Goal: Information Seeking & Learning: Learn about a topic

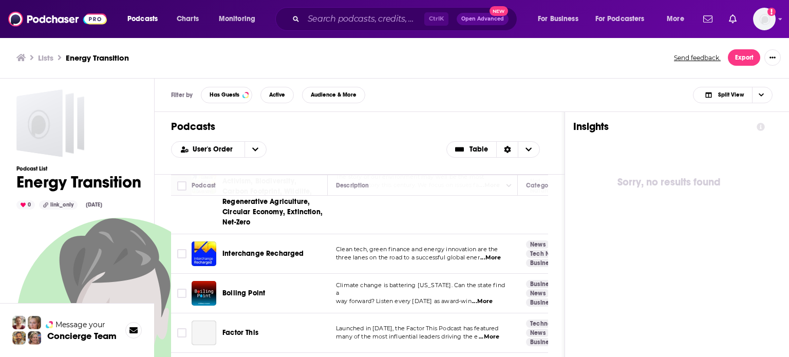
scroll to position [518, 0]
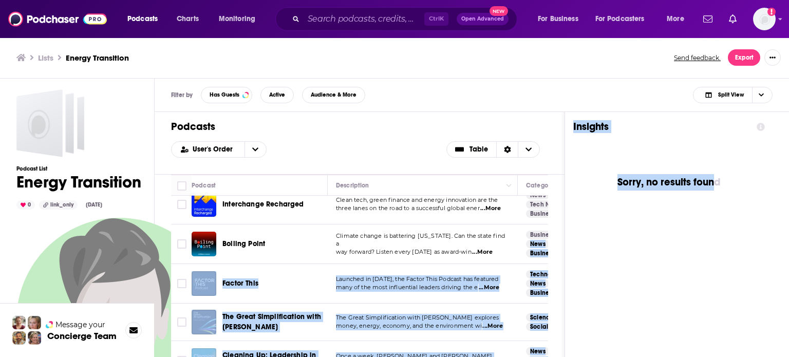
drag, startPoint x: 570, startPoint y: 225, endPoint x: 711, endPoint y: 211, distance: 141.4
click at [711, 213] on div "Podcasts User's Order Table Podcast Description Categories Reach (Monthly) Reac…" at bounding box center [464, 279] width 619 height 334
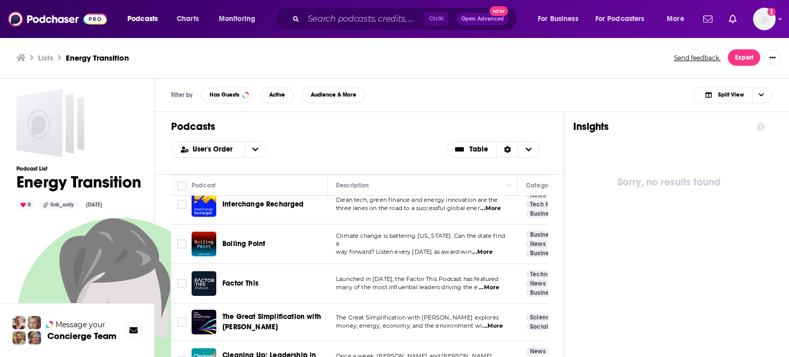
click at [512, 166] on div "Podcasts User's Order Table" at bounding box center [360, 143] width 410 height 63
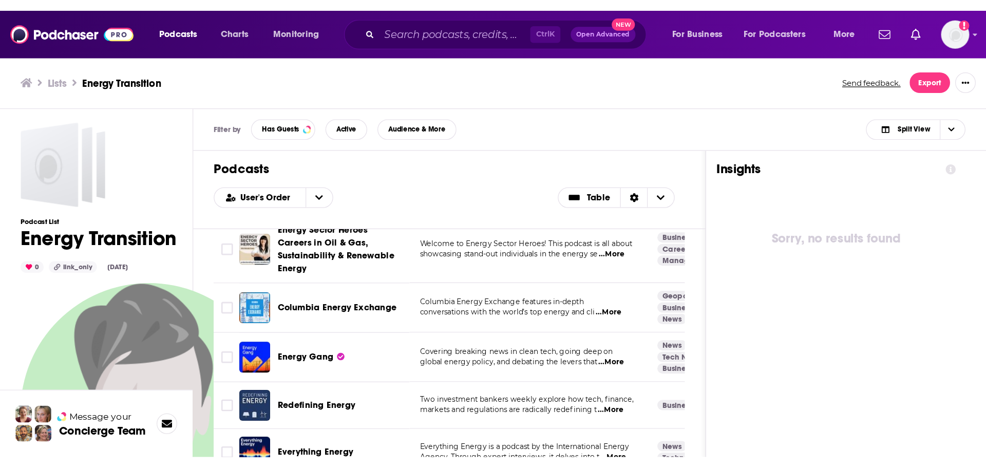
scroll to position [0, 0]
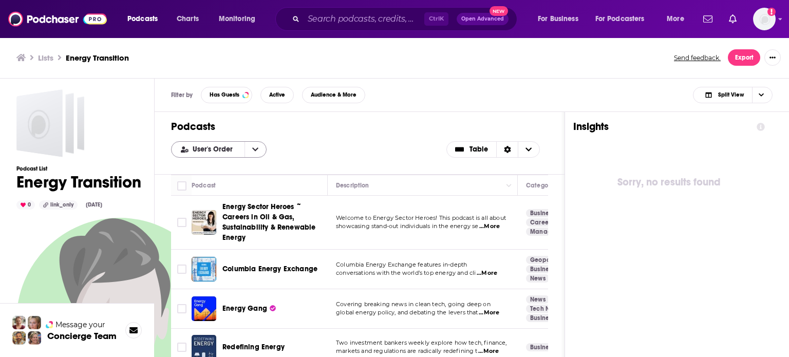
click at [257, 151] on button "open menu" at bounding box center [256, 149] width 22 height 15
click at [333, 147] on div "User's Order User's Order Alphabetical Power Score Table" at bounding box center [359, 149] width 377 height 16
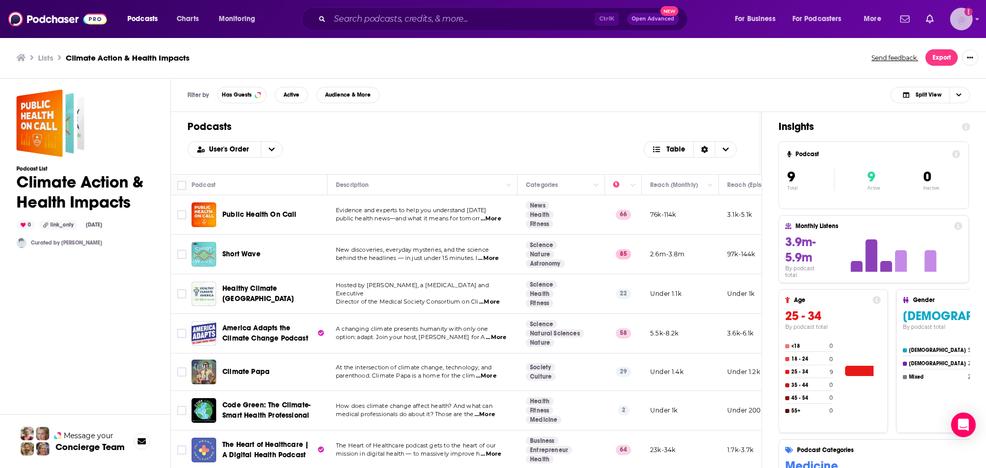
click at [969, 24] on img "Logged in as lexiemichel" at bounding box center [961, 19] width 23 height 23
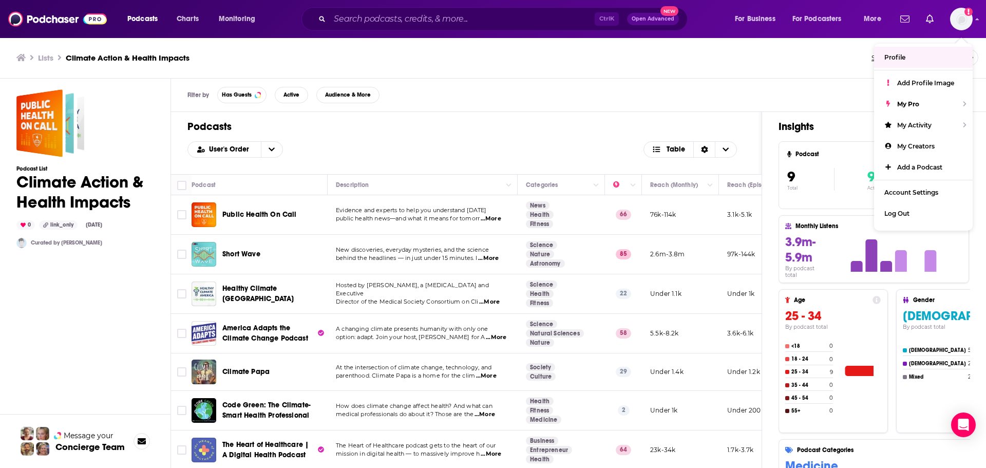
click at [832, 51] on div "Lists Climate Action & Health Impacts Send feedback. Export" at bounding box center [493, 57] width 954 height 16
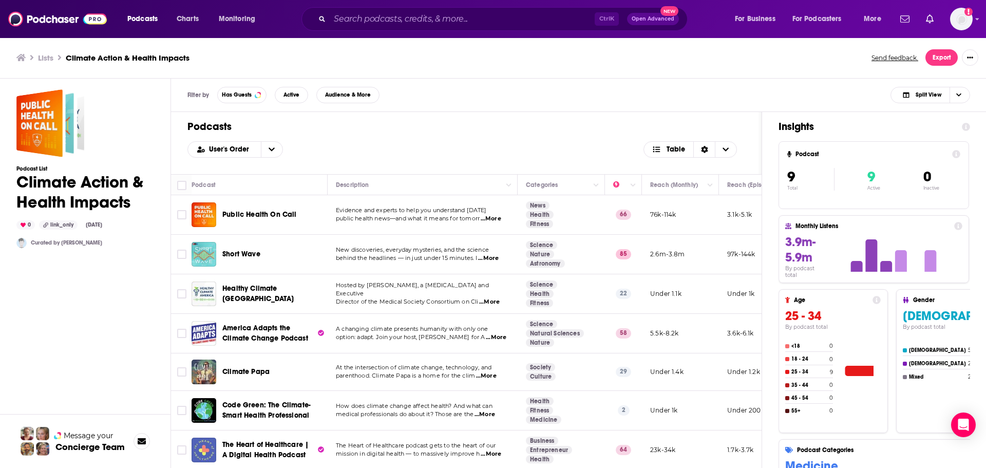
click at [265, 213] on span "Public Health On Call" at bounding box center [259, 214] width 74 height 9
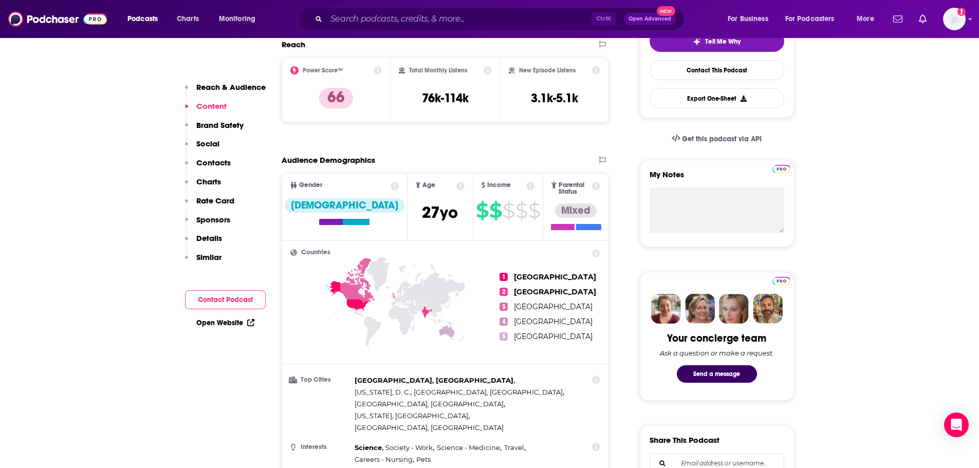
scroll to position [154, 0]
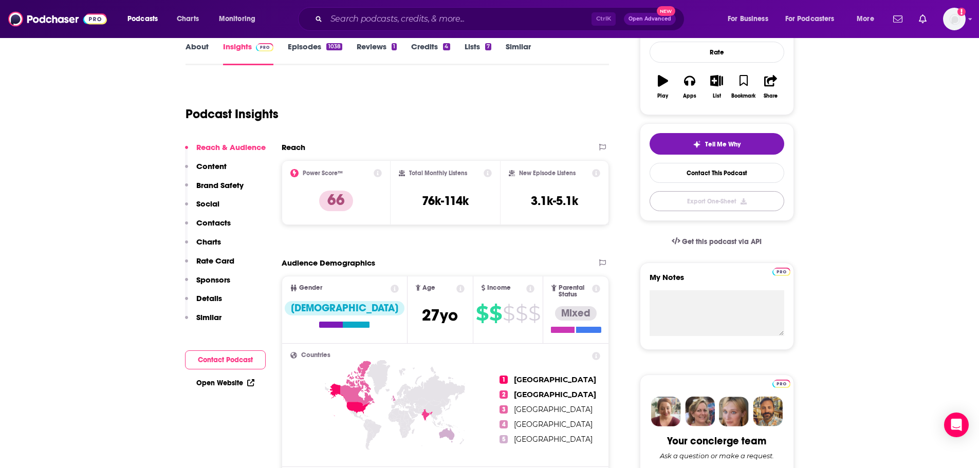
drag, startPoint x: 733, startPoint y: 199, endPoint x: 839, endPoint y: 199, distance: 105.8
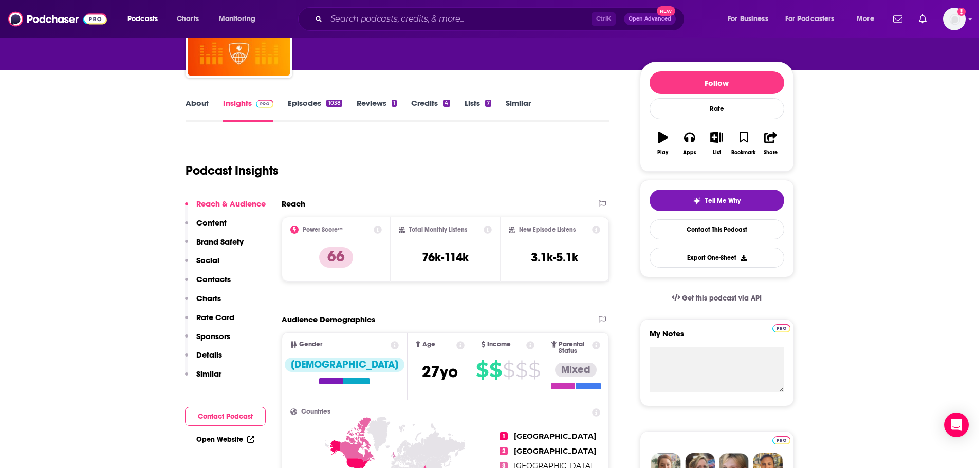
scroll to position [0, 0]
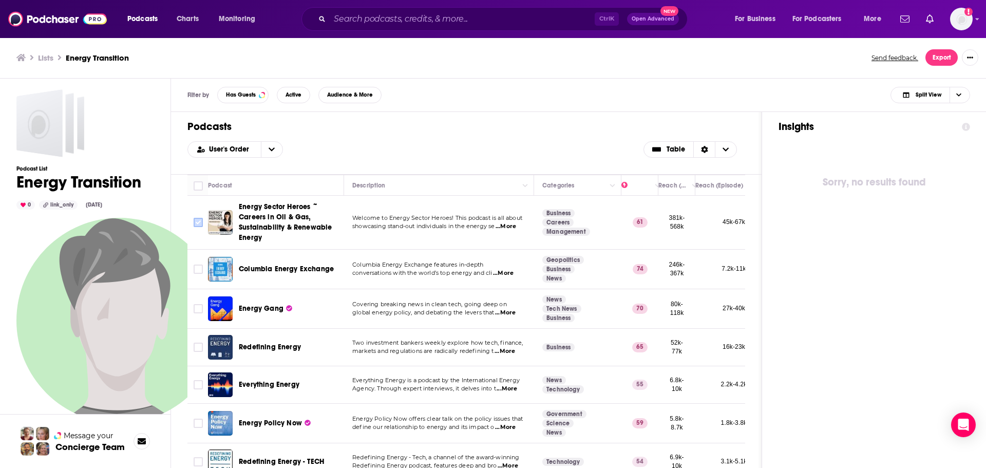
click at [201, 224] on input "Toggle select row" at bounding box center [198, 222] width 9 height 9
checkbox input "true"
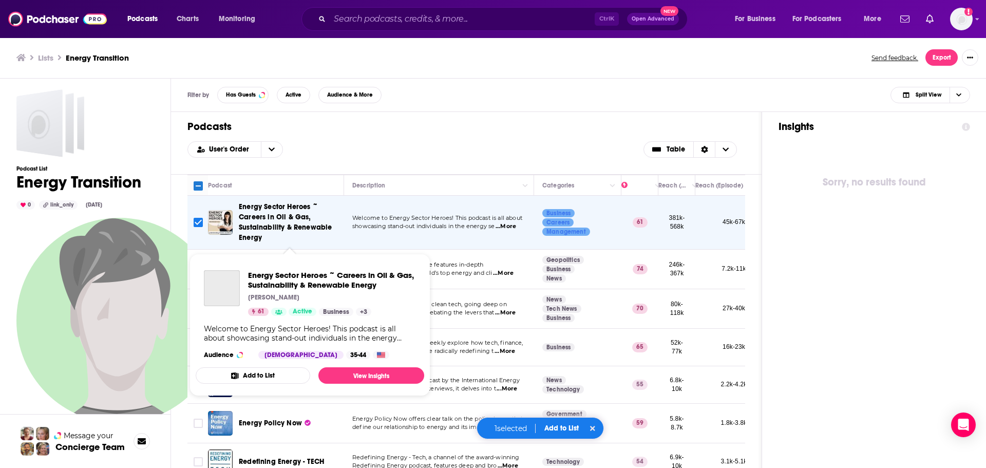
click at [245, 216] on span "Energy Sector Heroes ~ Careers in Oil & Gas, Sustainability & Renewable Energy" at bounding box center [285, 222] width 93 height 40
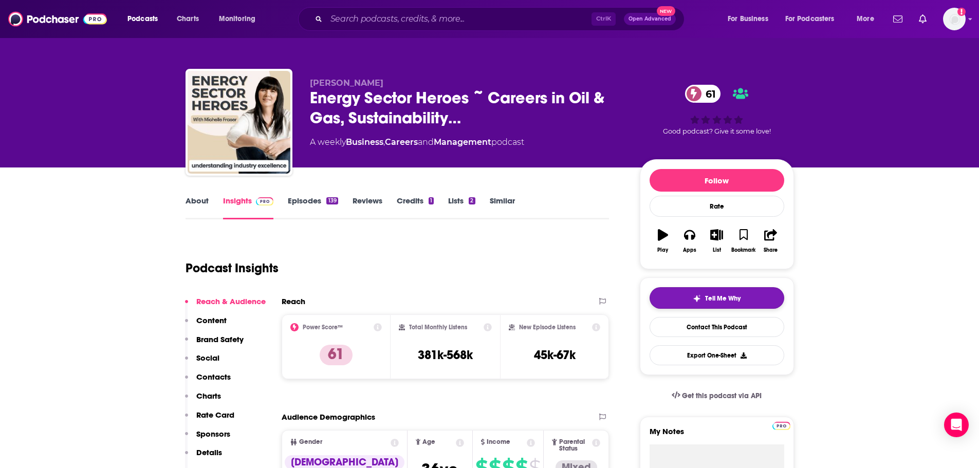
click at [733, 298] on span "Tell Me Why" at bounding box center [722, 298] width 35 height 8
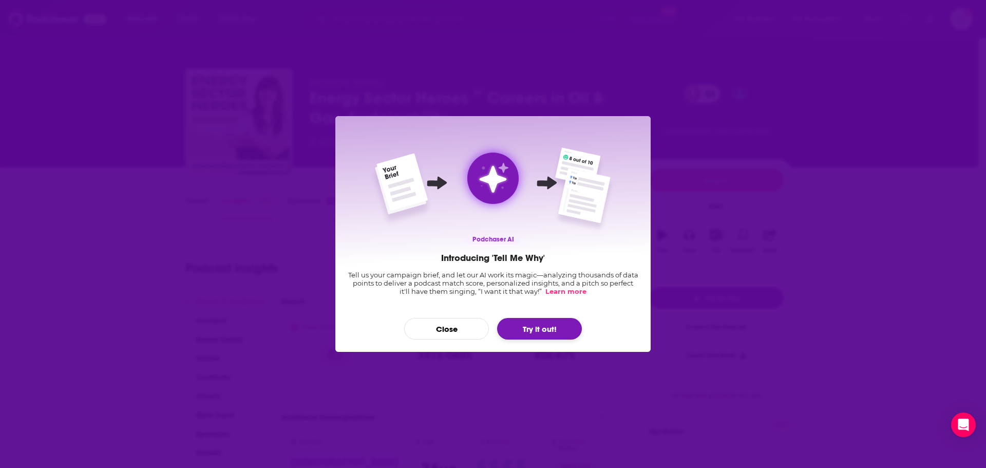
click at [538, 326] on button "Try it out!" at bounding box center [539, 329] width 85 height 22
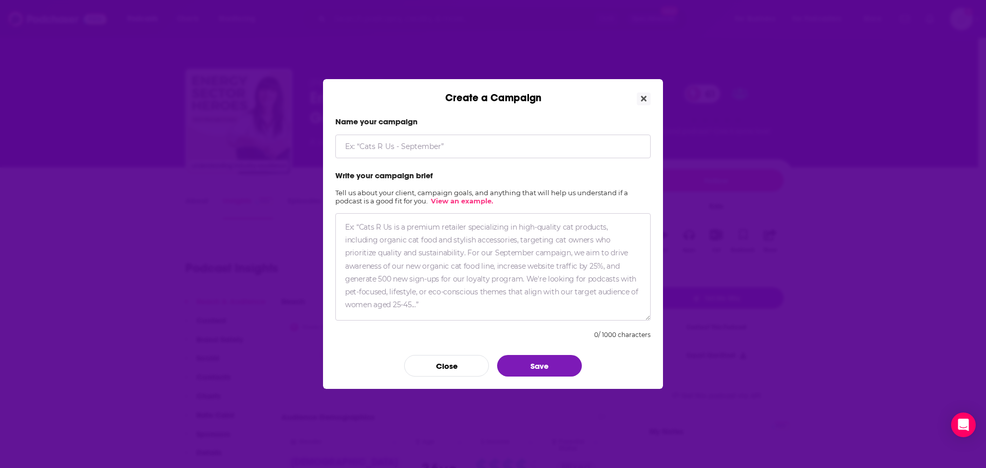
click at [427, 148] on input "Create a Campaign" at bounding box center [492, 147] width 315 height 24
click at [494, 287] on textarea "Create a Campaign" at bounding box center [492, 266] width 315 height 107
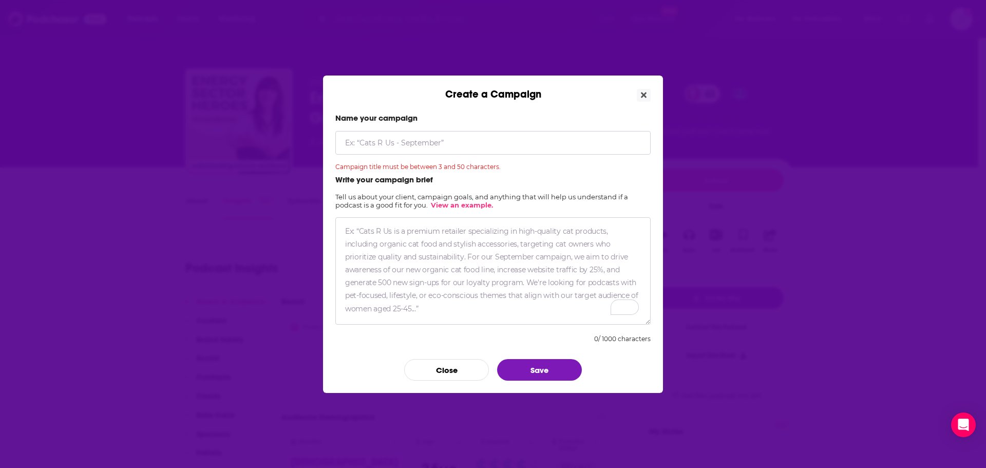
click at [454, 115] on label "Name your campaign" at bounding box center [492, 118] width 315 height 10
click at [651, 93] on div "Create a Campaign" at bounding box center [493, 88] width 340 height 25
click at [650, 96] on button "Close" at bounding box center [644, 95] width 14 height 13
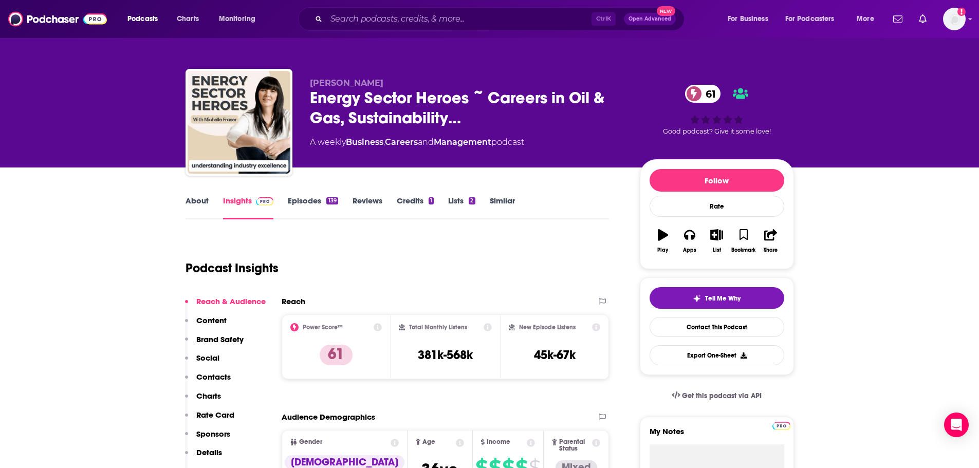
click at [310, 216] on link "Episodes 139" at bounding box center [313, 208] width 50 height 24
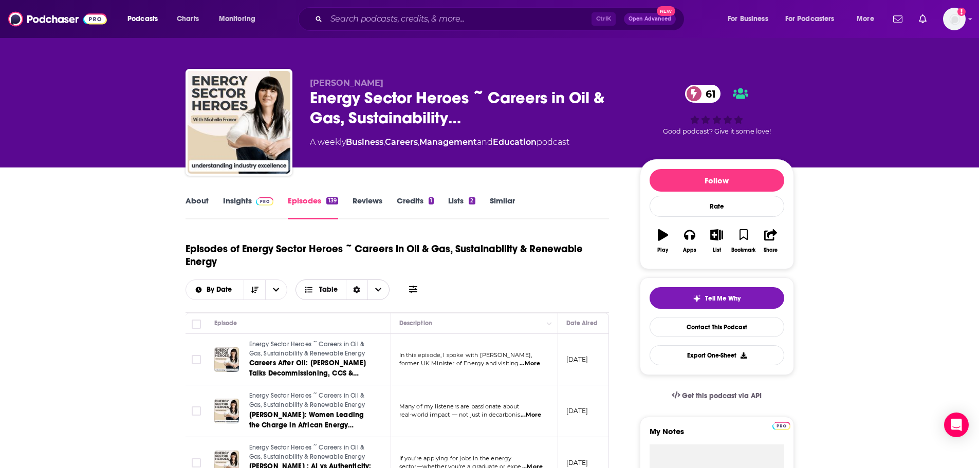
click at [373, 290] on span "Choose View" at bounding box center [378, 290] width 22 height 20
click at [281, 285] on button "open menu" at bounding box center [276, 290] width 22 height 20
click at [474, 277] on div "Episodes of Energy Sector Heroes ~ Careers in Oil & Gas, Sustainability & Renew…" at bounding box center [397, 268] width 424 height 64
click at [411, 289] on icon at bounding box center [413, 289] width 8 height 7
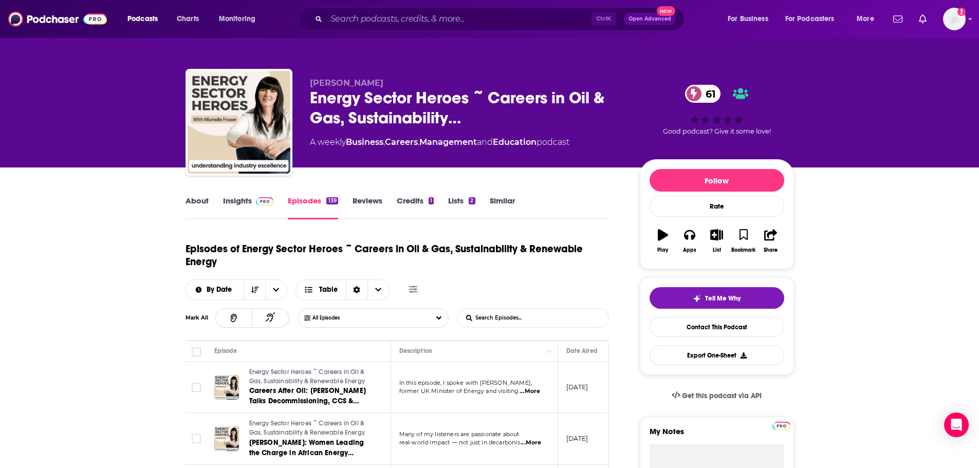
click at [524, 320] on input "List Search Input" at bounding box center [510, 318] width 107 height 18
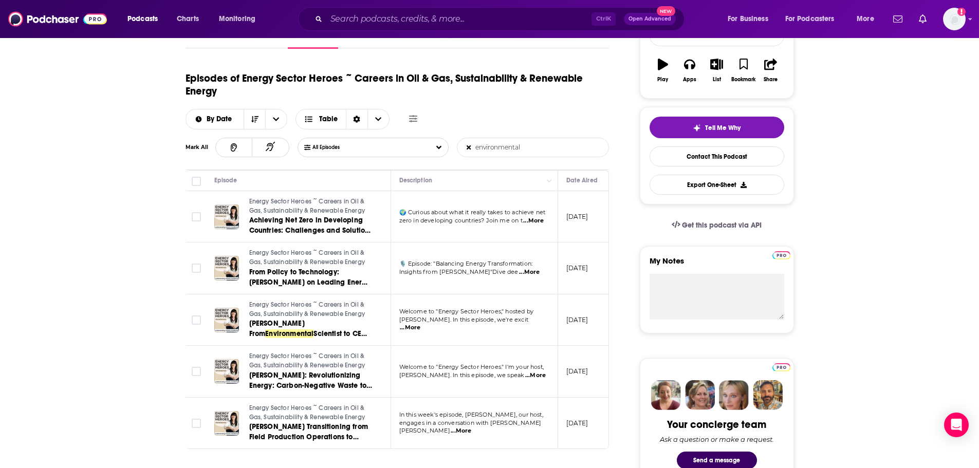
scroll to position [205, 0]
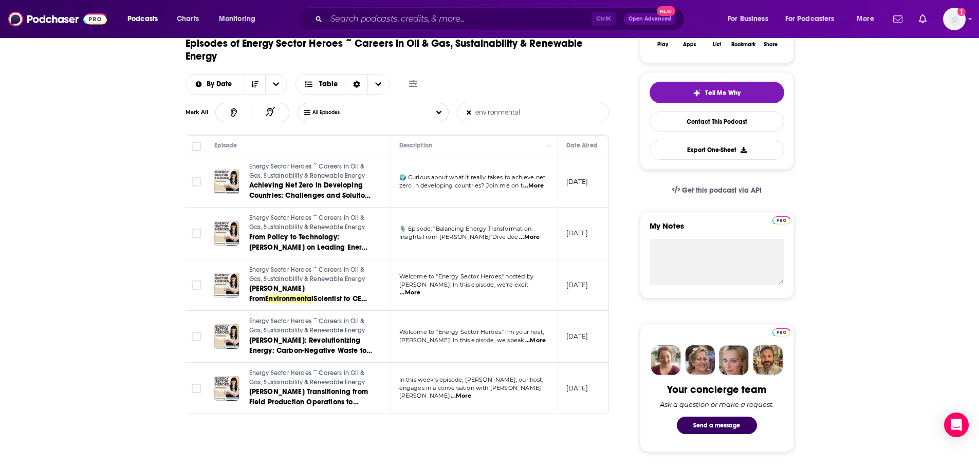
type input "environmental"
click at [538, 189] on span "...More" at bounding box center [533, 186] width 21 height 8
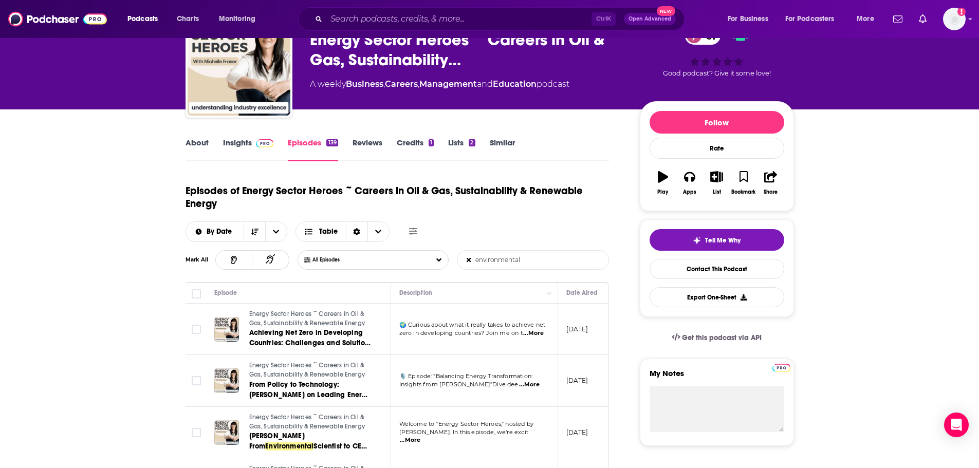
scroll to position [103, 0]
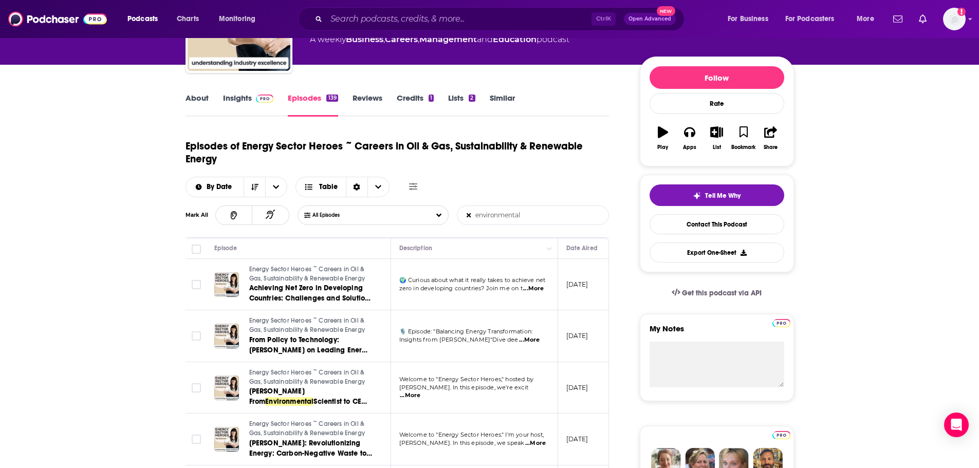
click at [534, 340] on span "...More" at bounding box center [529, 340] width 21 height 8
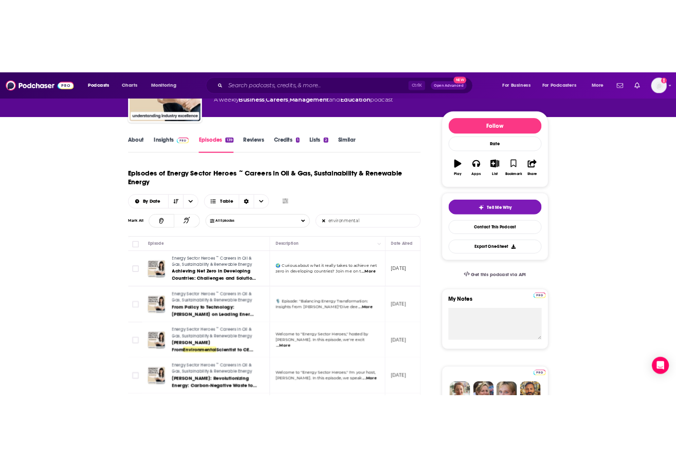
scroll to position [129, 0]
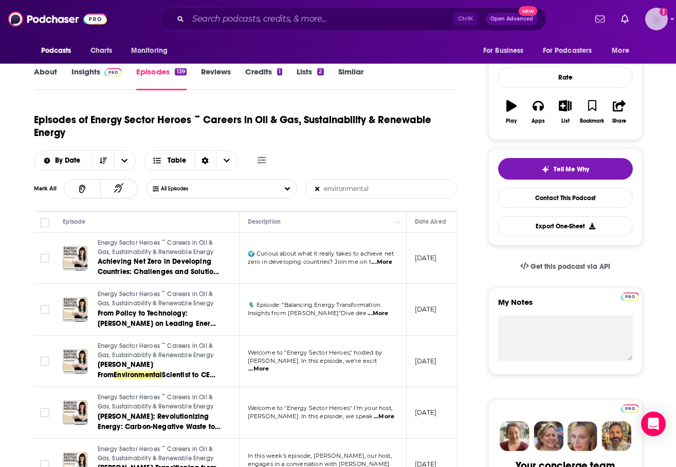
click at [651, 17] on img "Logged in as lexiemichel" at bounding box center [656, 19] width 23 height 23
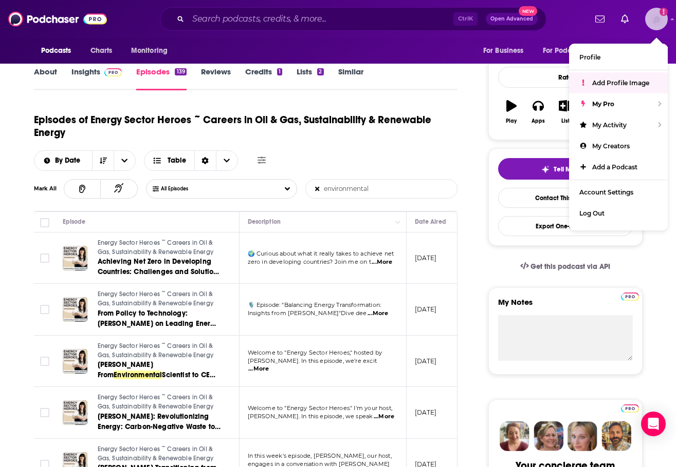
click at [641, 74] on link "Add Profile Image" at bounding box center [618, 82] width 99 height 21
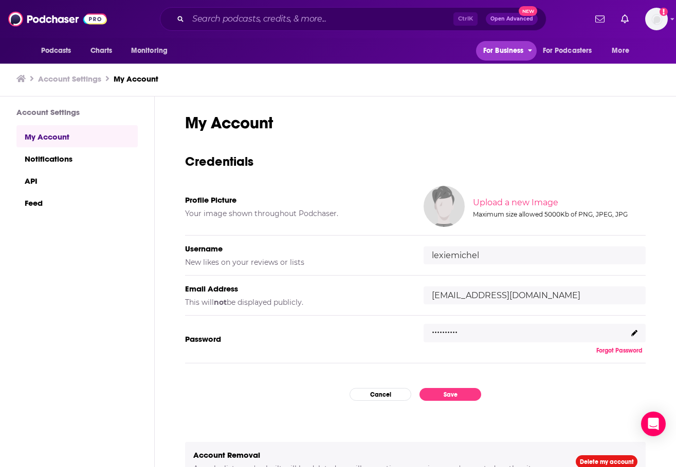
click at [514, 50] on span "For Business" at bounding box center [503, 51] width 41 height 14
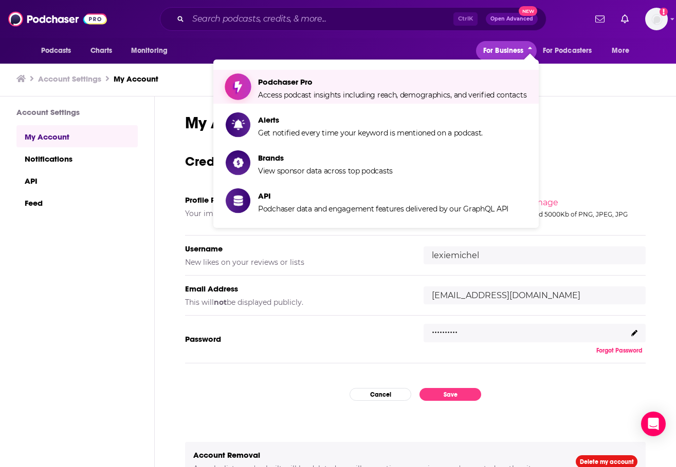
click at [334, 89] on span "Podchaser Pro Access podcast insights including reach, demographics, and verifi…" at bounding box center [392, 87] width 268 height 26
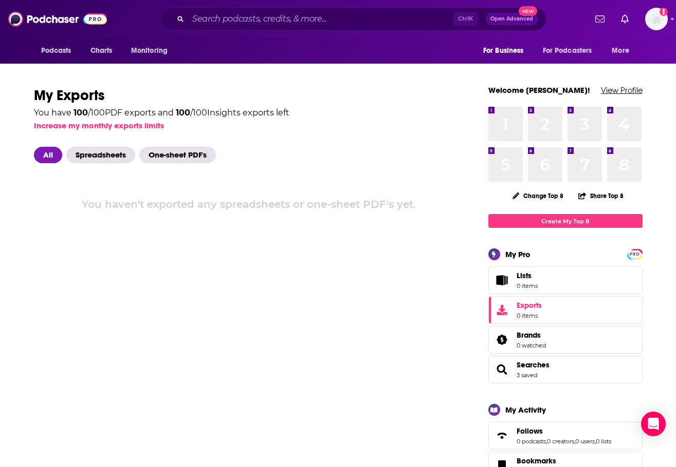
click at [626, 92] on link "View Profile" at bounding box center [622, 90] width 42 height 10
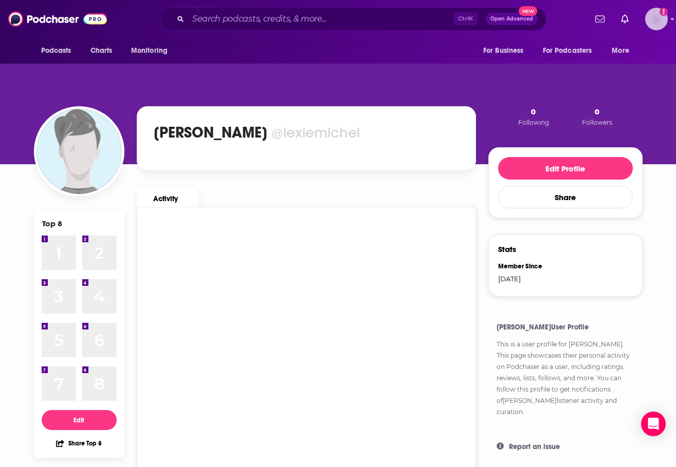
click at [653, 26] on img "Logged in as lexiemichel" at bounding box center [656, 19] width 23 height 23
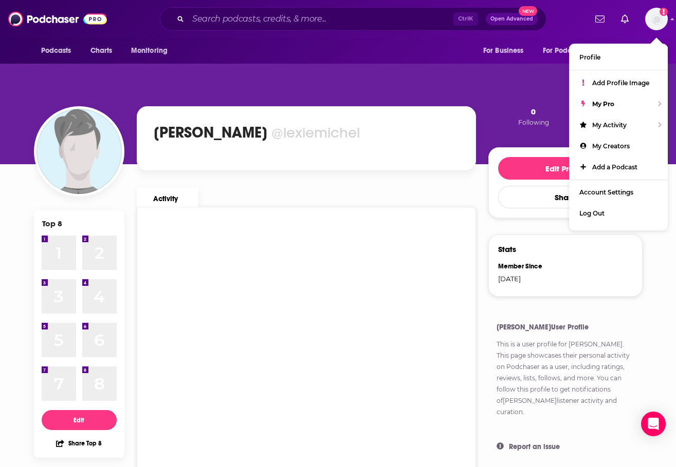
click at [556, 361] on p "This is a user profile for [PERSON_NAME] . This page showcases their personal a…" at bounding box center [565, 378] width 138 height 79
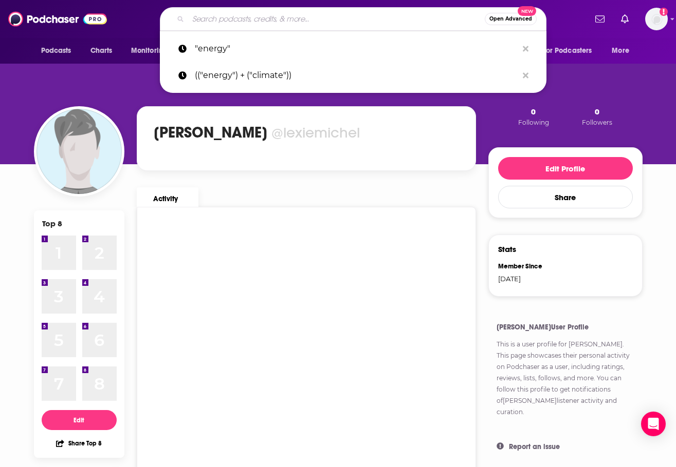
click at [257, 19] on input "Search podcasts, credits, & more..." at bounding box center [336, 19] width 296 height 16
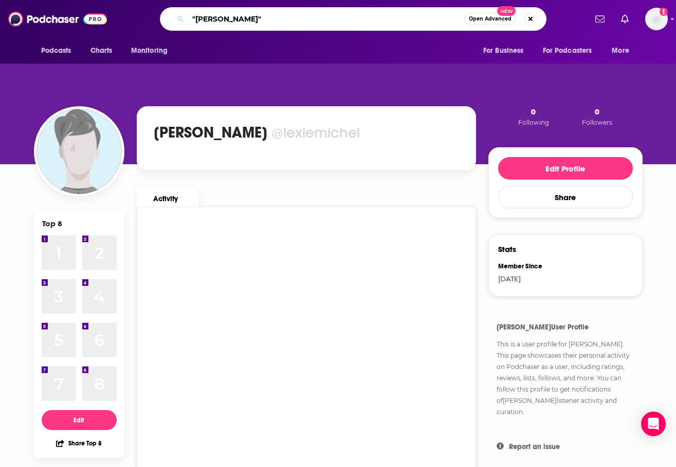
type input ""[PERSON_NAME]""
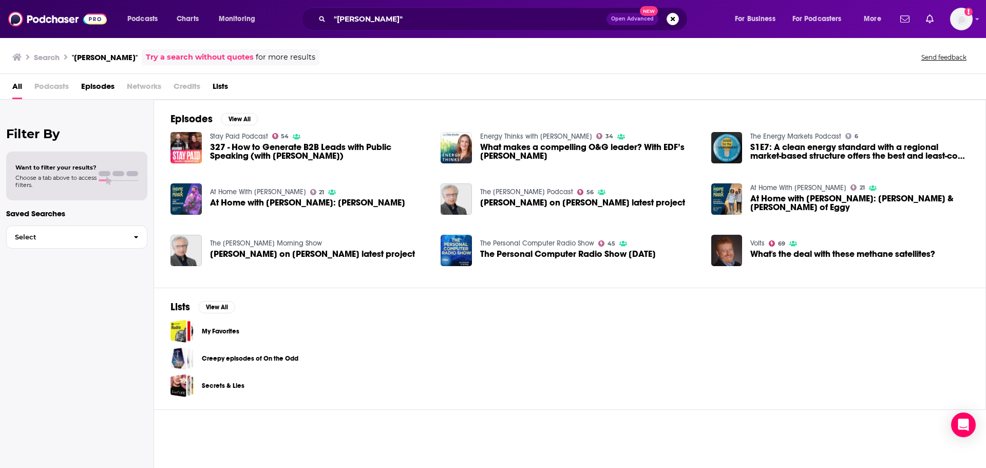
click at [831, 252] on span "What's the deal with these methane satellites?" at bounding box center [843, 254] width 185 height 9
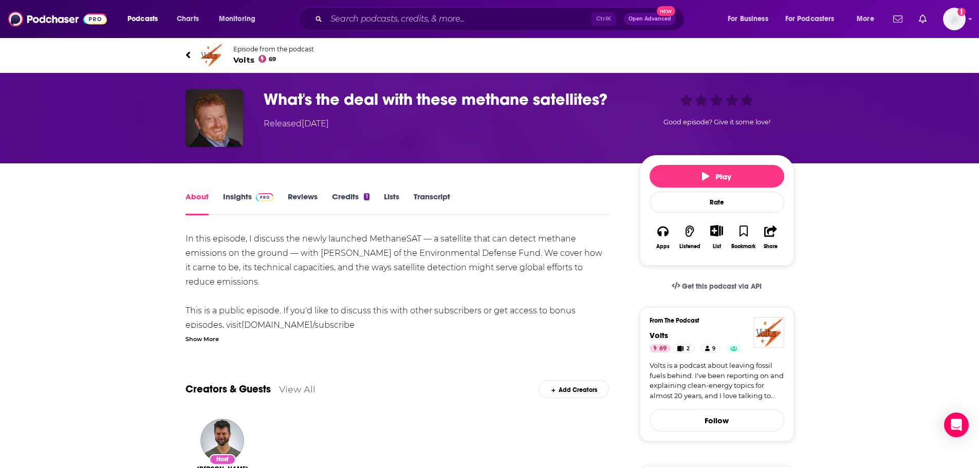
click at [349, 200] on link "Credits 1" at bounding box center [350, 204] width 37 height 24
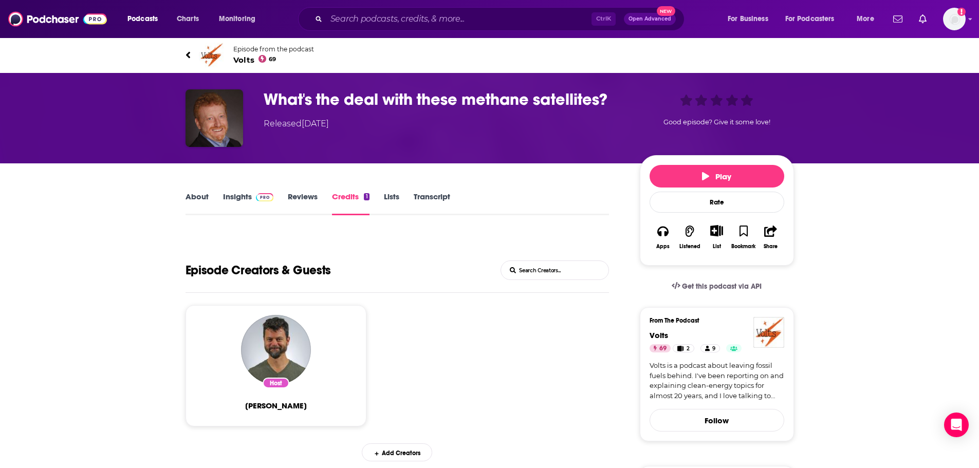
click at [204, 195] on link "About" at bounding box center [196, 204] width 23 height 24
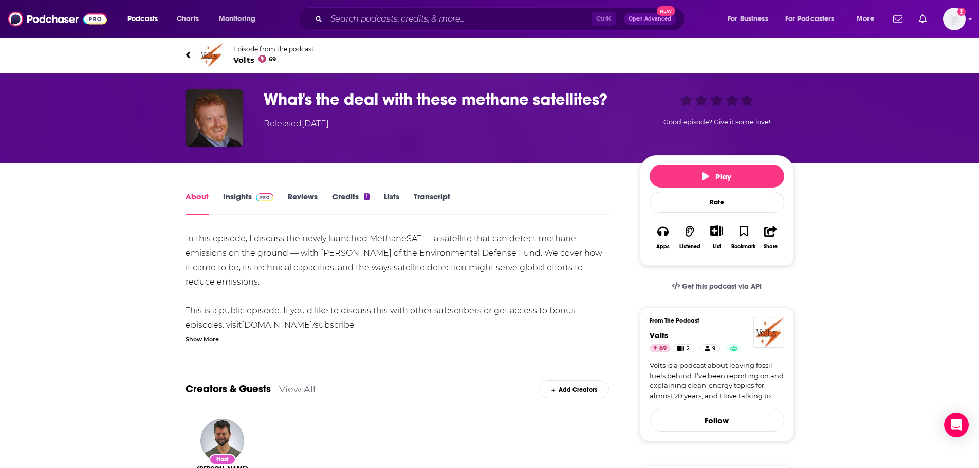
click at [353, 194] on link "Credits 1" at bounding box center [350, 204] width 37 height 24
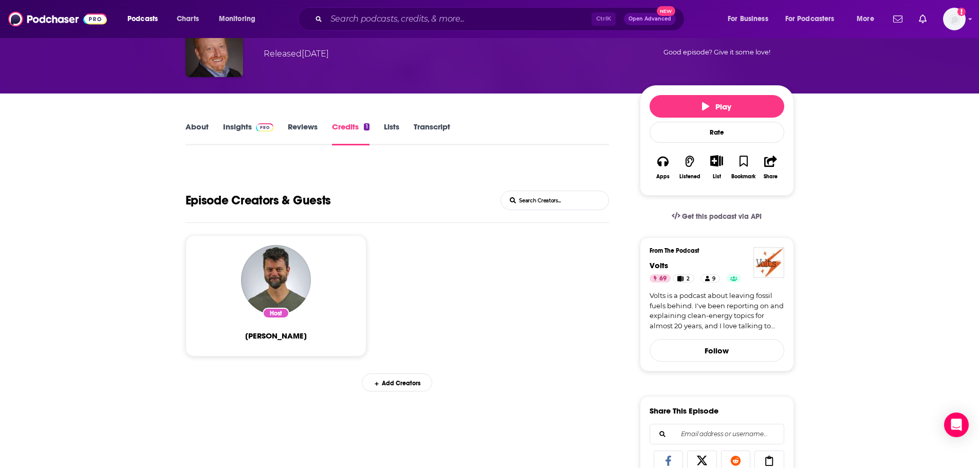
scroll to position [154, 0]
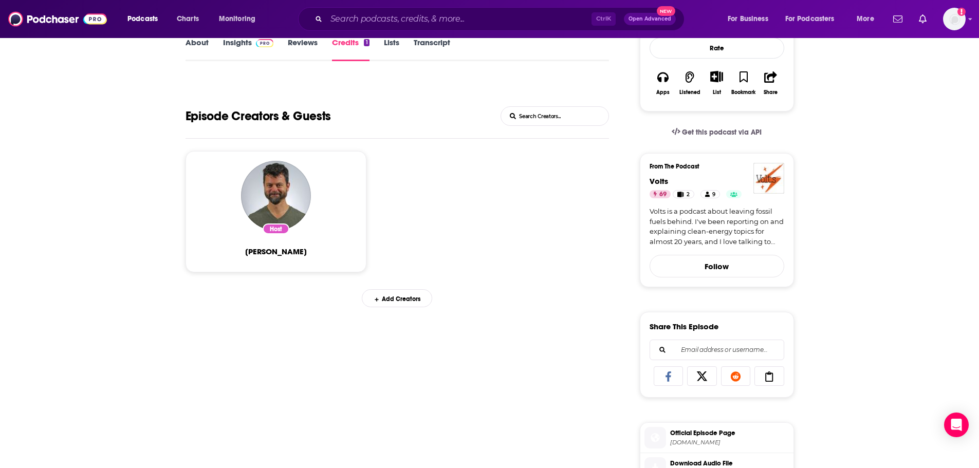
click at [410, 295] on div "Add Creators" at bounding box center [397, 298] width 70 height 18
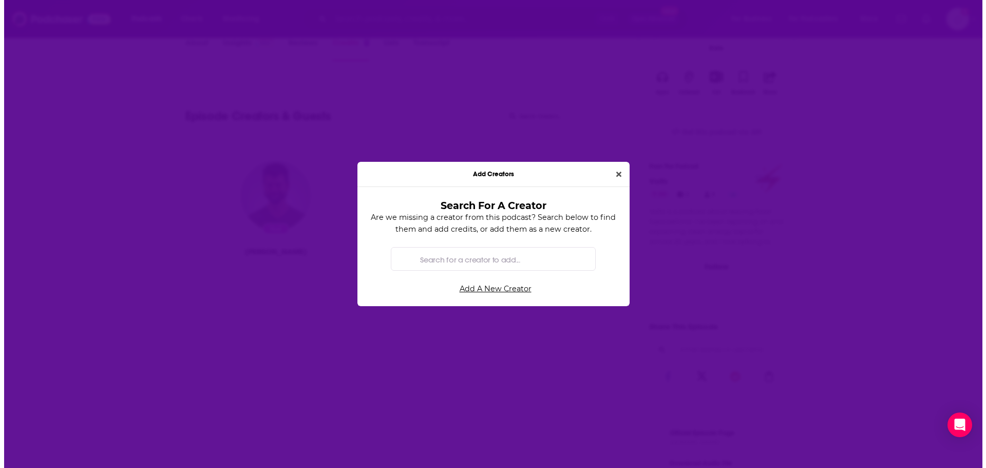
scroll to position [0, 0]
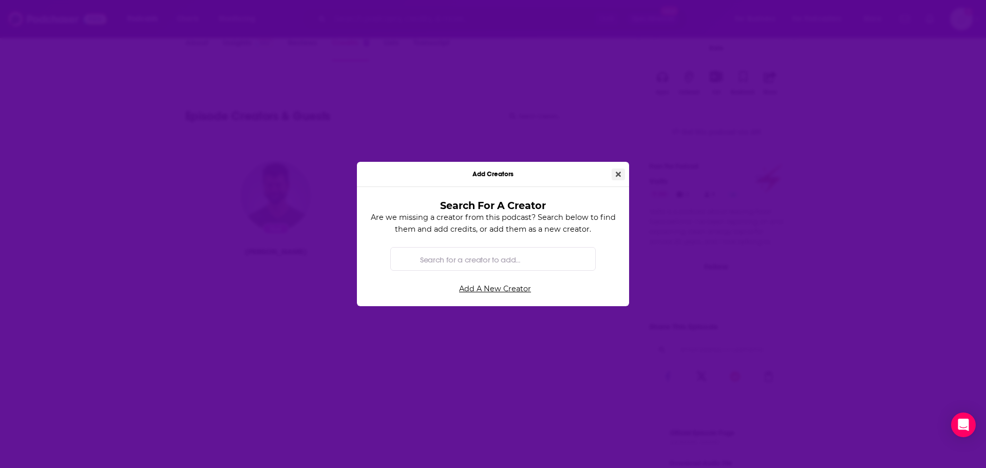
click at [620, 171] on icon "Close" at bounding box center [618, 174] width 5 height 7
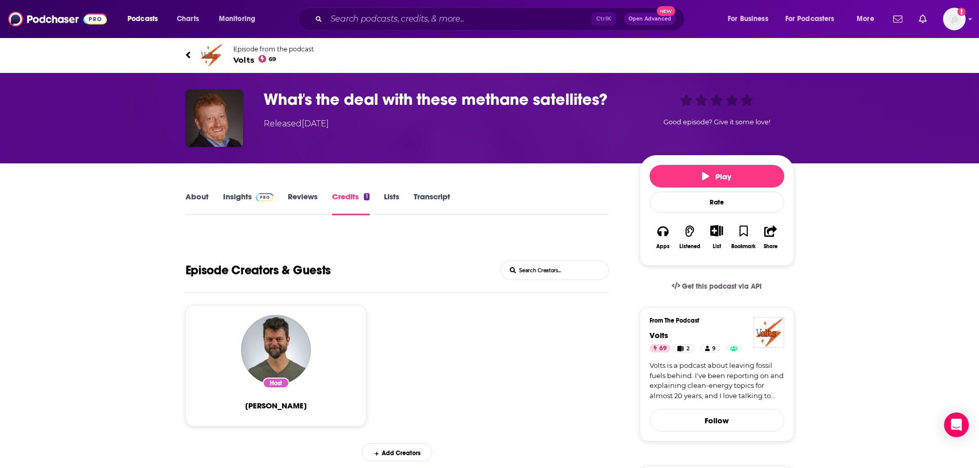
click at [354, 204] on link "Credits 1" at bounding box center [350, 204] width 37 height 24
click at [194, 202] on link "About" at bounding box center [196, 204] width 23 height 24
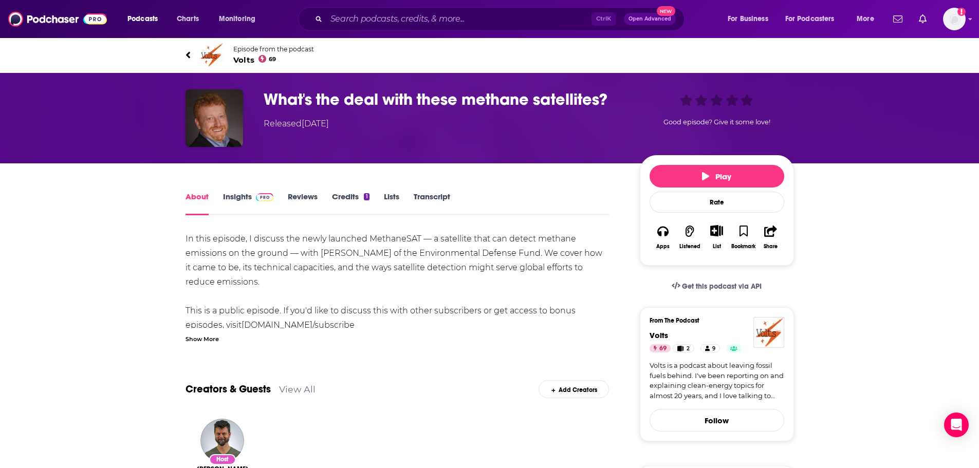
click at [243, 198] on link "Insights" at bounding box center [248, 204] width 51 height 24
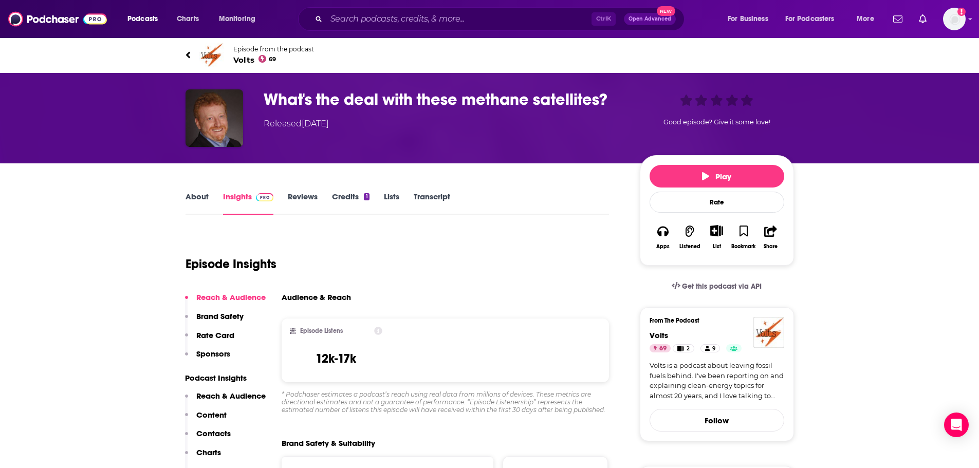
click at [305, 192] on link "Reviews" at bounding box center [303, 204] width 30 height 24
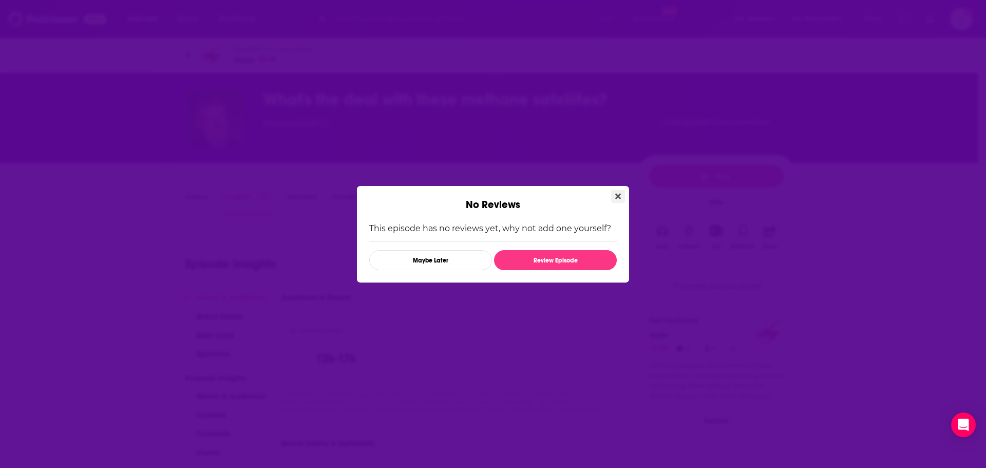
click at [612, 196] on button "Close" at bounding box center [618, 196] width 14 height 13
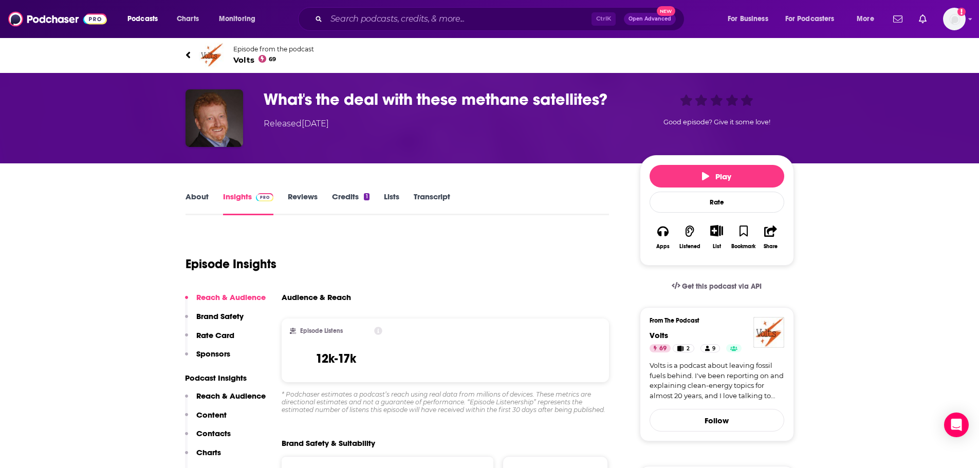
click at [347, 201] on link "Credits 1" at bounding box center [350, 204] width 37 height 24
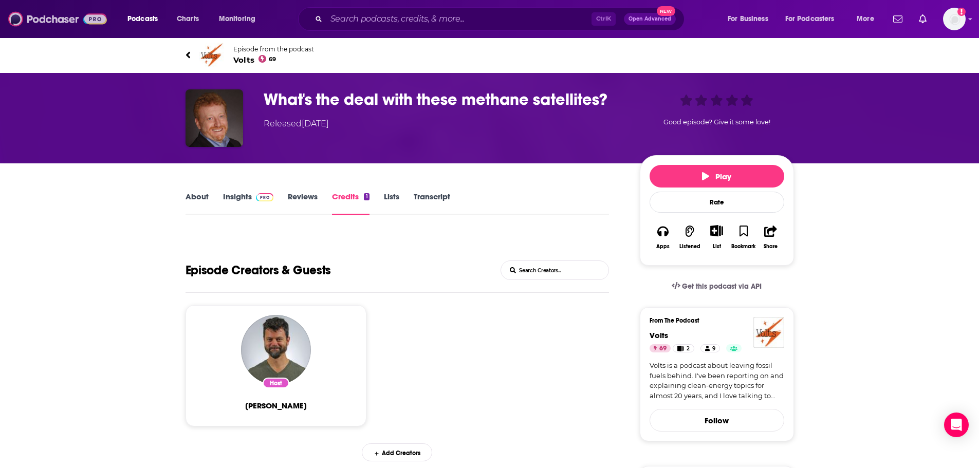
click at [78, 25] on img at bounding box center [57, 19] width 99 height 20
